Goal: Task Accomplishment & Management: Manage account settings

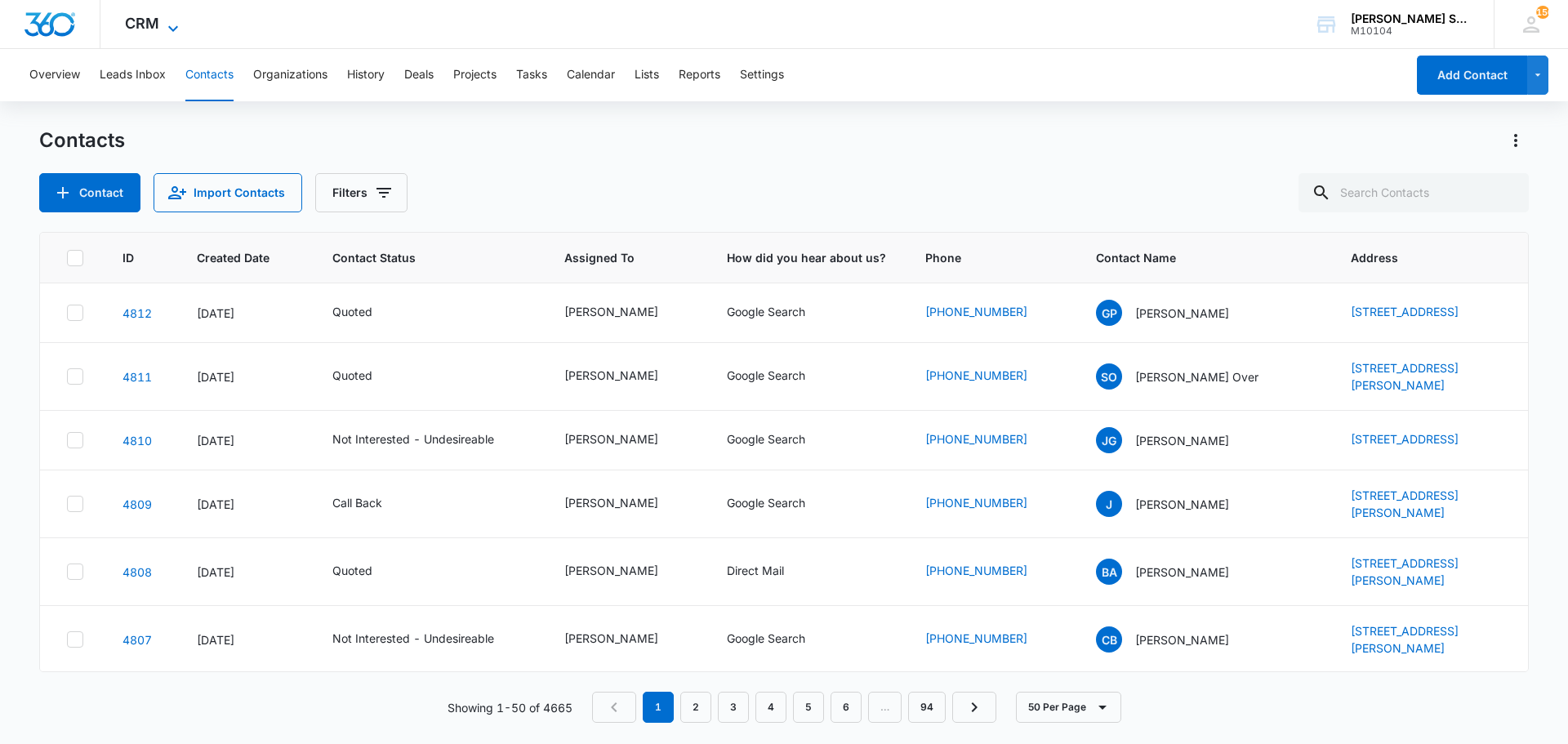
click at [165, 27] on icon at bounding box center [173, 28] width 20 height 20
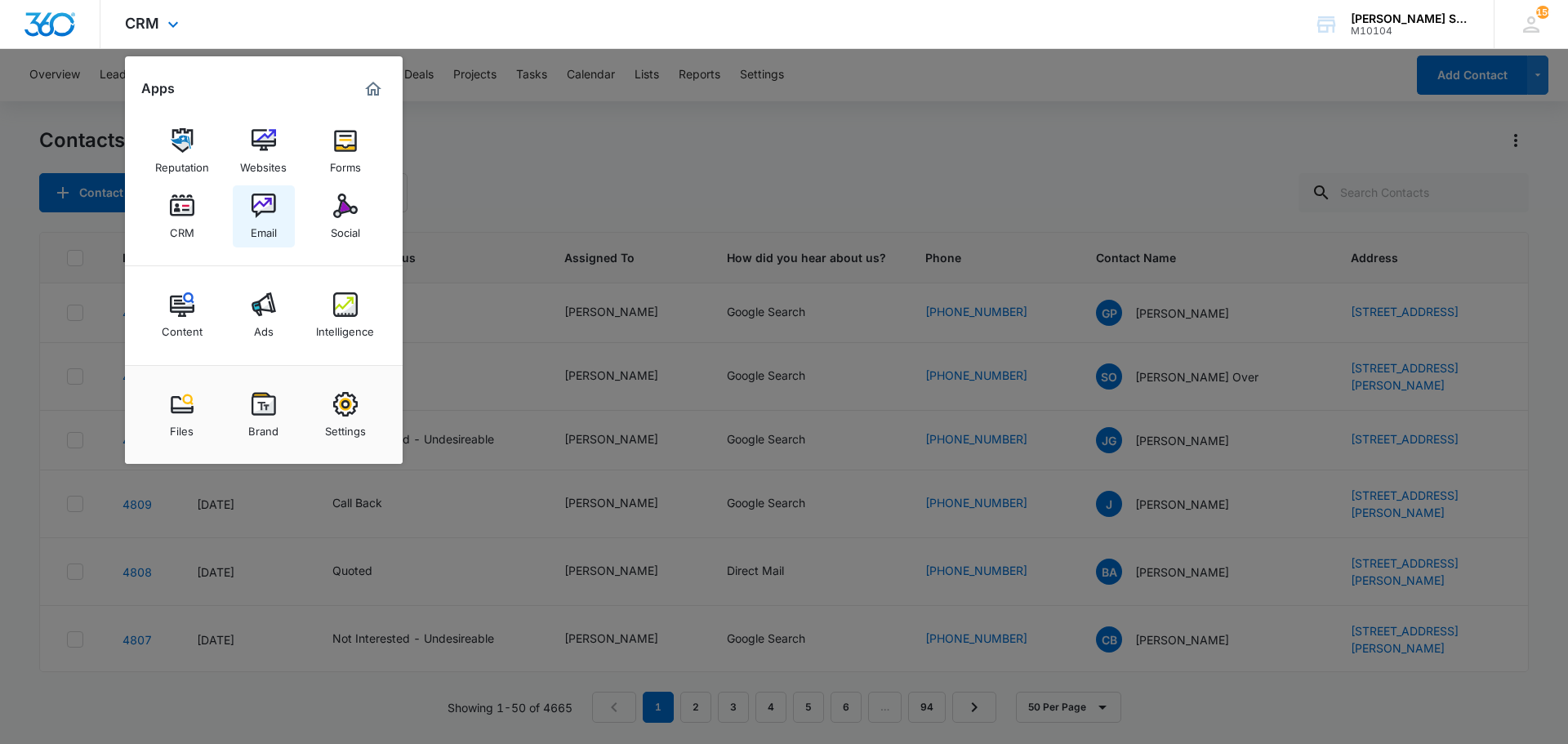
click at [262, 216] on img at bounding box center [264, 205] width 25 height 25
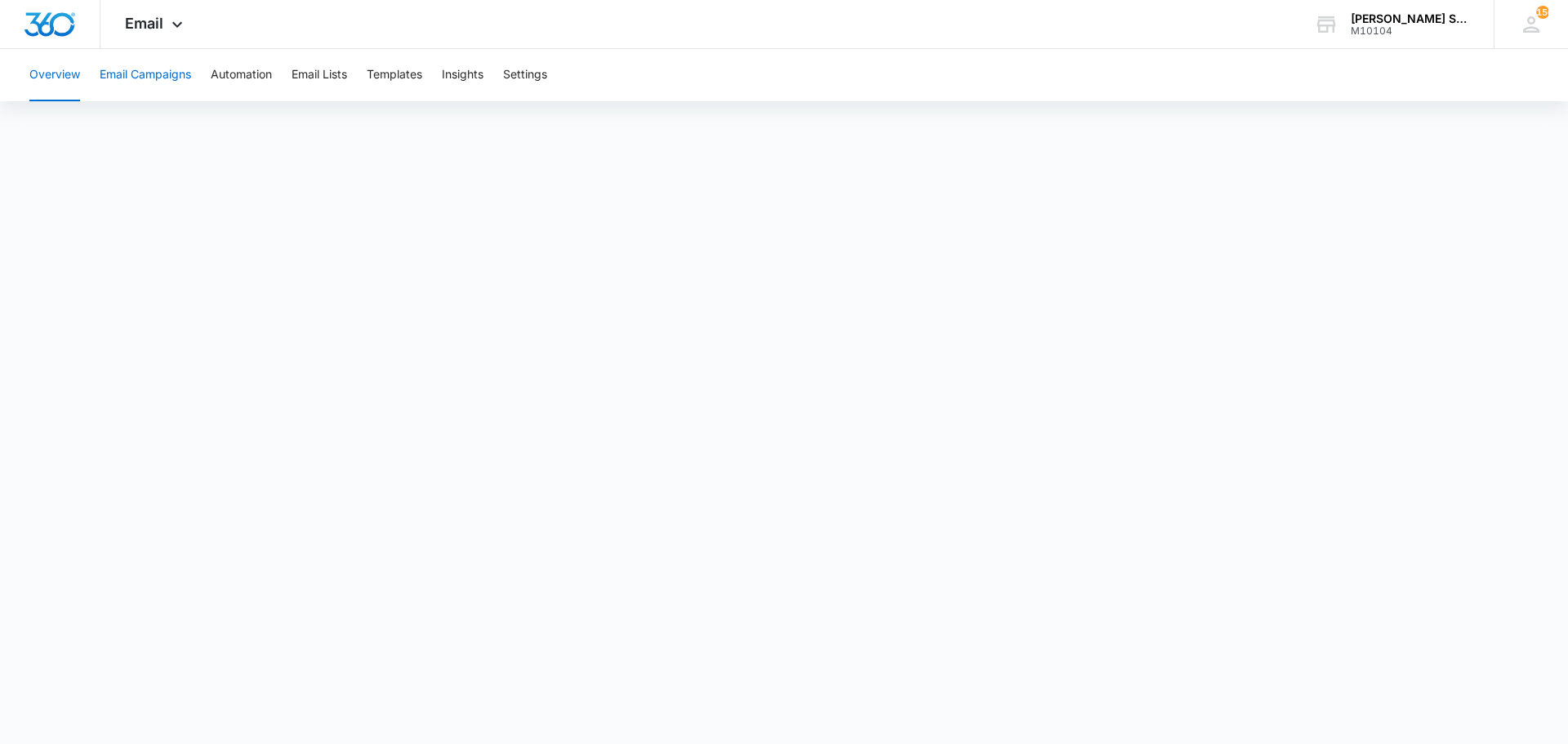
click at [177, 72] on button "Email Campaigns" at bounding box center [145, 76] width 92 height 53
click at [170, 30] on icon at bounding box center [176, 28] width 20 height 20
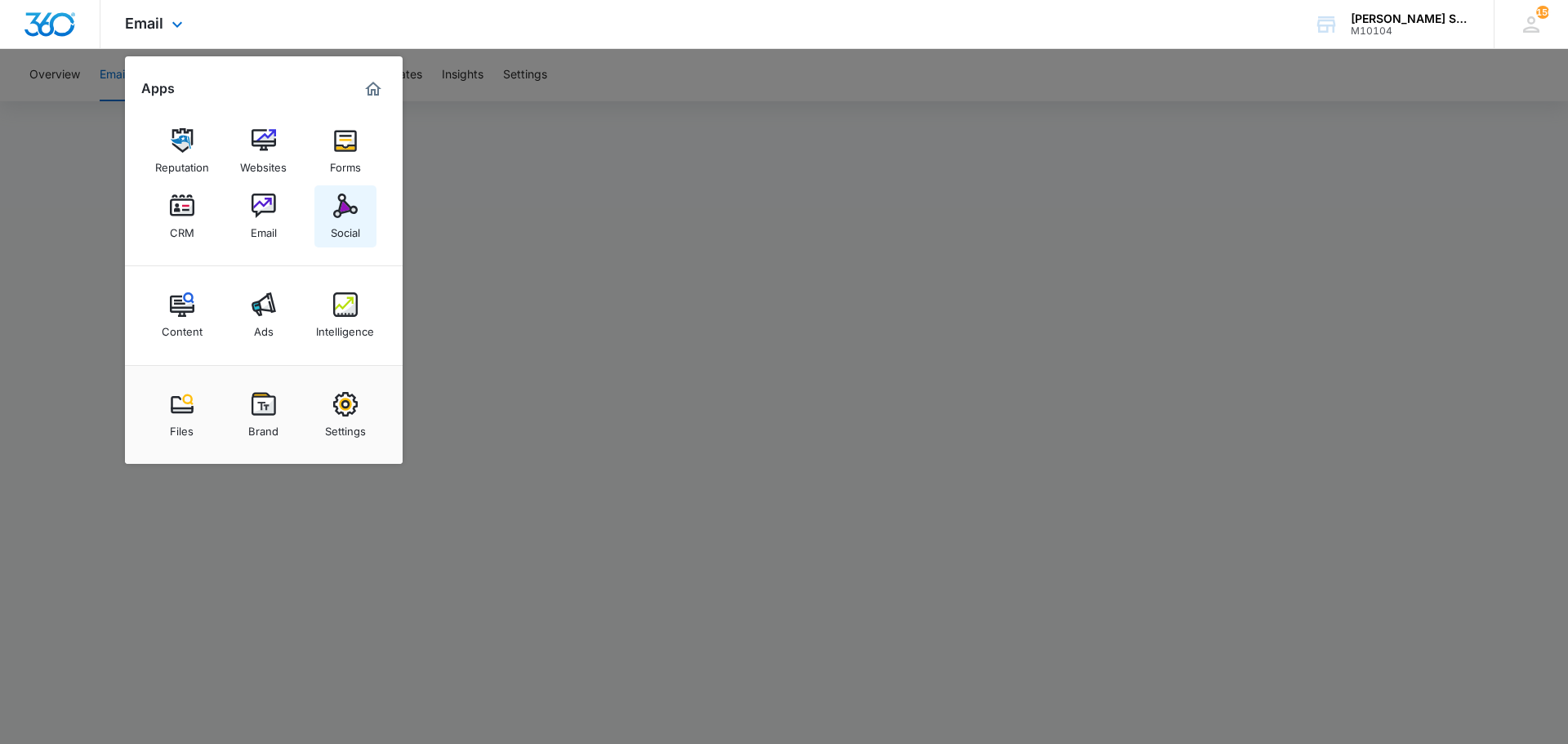
click at [352, 215] on img at bounding box center [345, 205] width 25 height 25
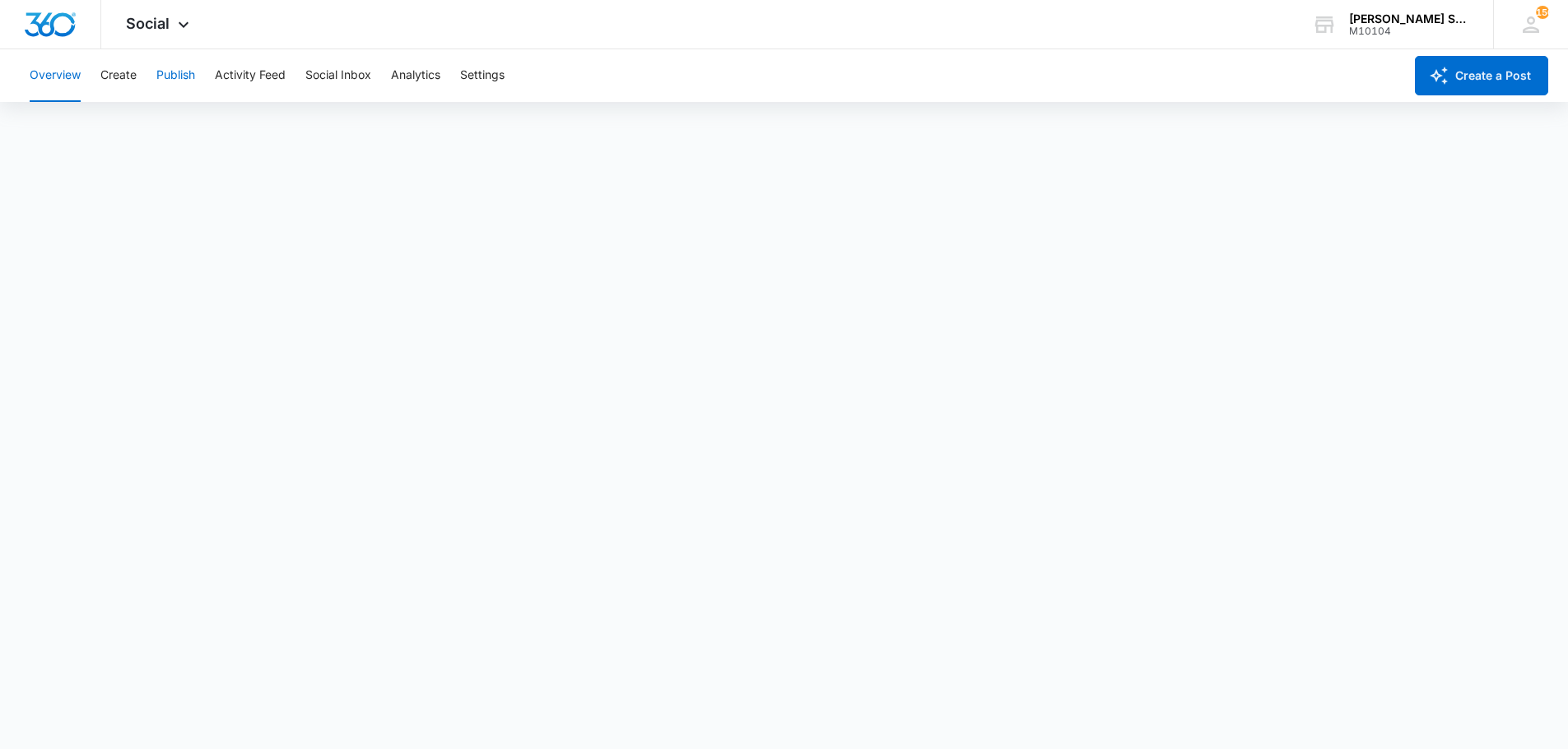
click at [173, 79] on button "Publish" at bounding box center [175, 76] width 38 height 53
